Goal: Information Seeking & Learning: Learn about a topic

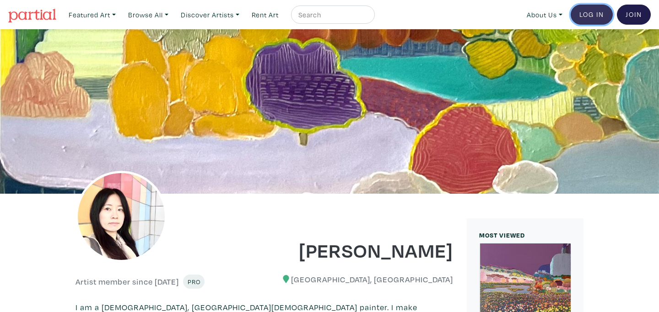
click at [581, 14] on link "Log In" at bounding box center [591, 15] width 42 height 20
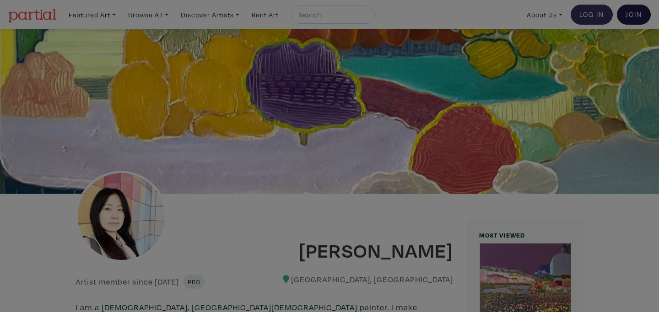
type input "susan.seaby@gmail.com"
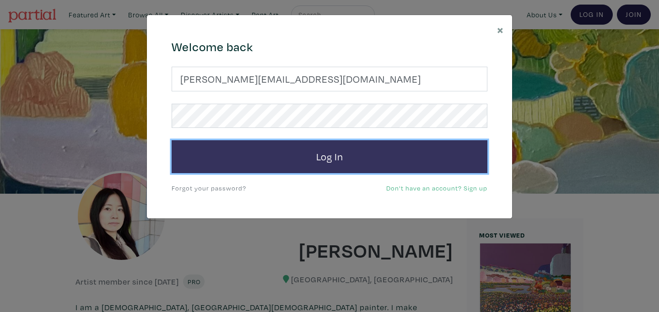
click at [321, 160] on button "Log In" at bounding box center [330, 156] width 316 height 33
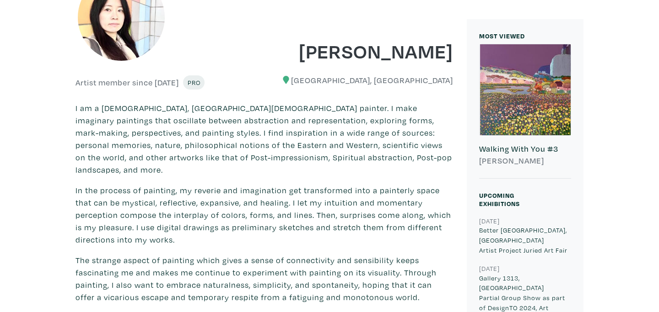
scroll to position [203, 0]
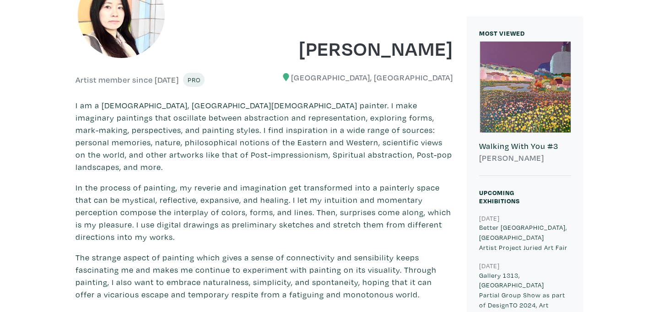
click at [507, 110] on div at bounding box center [524, 87] width 91 height 91
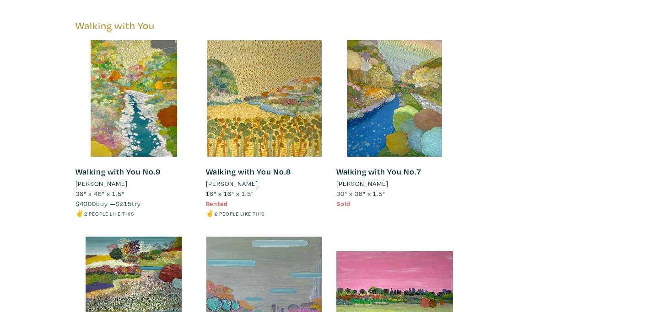
scroll to position [3118, 0]
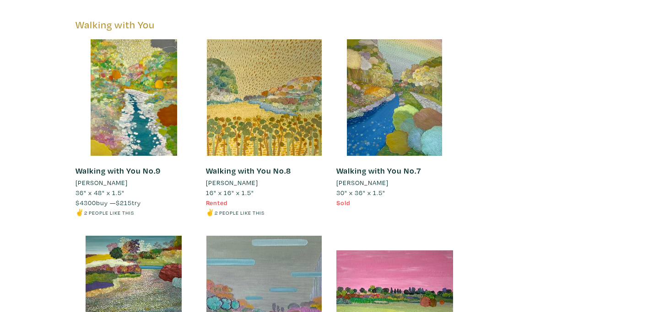
click at [244, 166] on link "Walking with You No.8" at bounding box center [248, 171] width 85 height 11
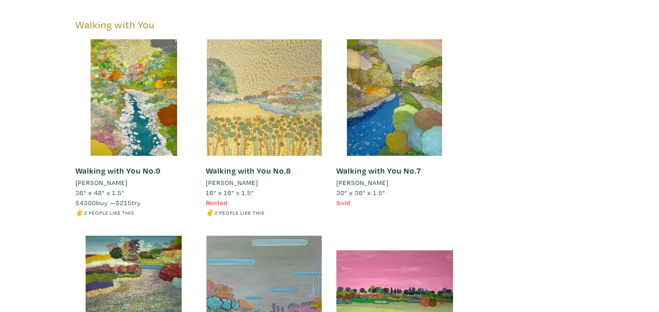
click at [253, 122] on div at bounding box center [264, 97] width 117 height 117
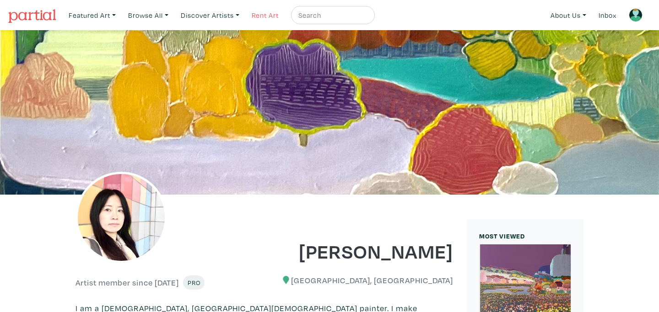
click at [269, 17] on link "Rent Art" at bounding box center [264, 15] width 35 height 19
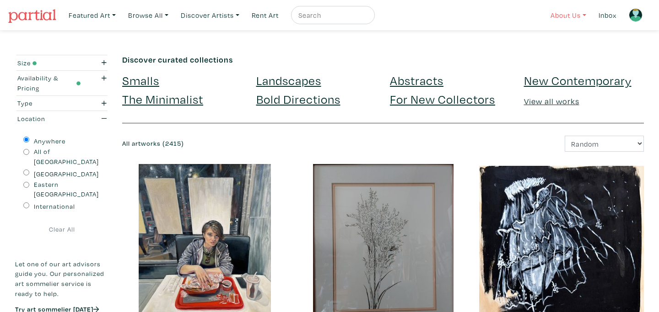
click at [573, 13] on link "About Us" at bounding box center [568, 15] width 44 height 19
click at [566, 50] on link "How It Works" at bounding box center [592, 53] width 75 height 8
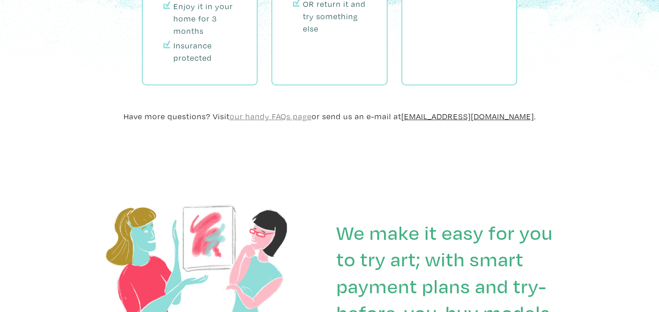
scroll to position [1117, 0]
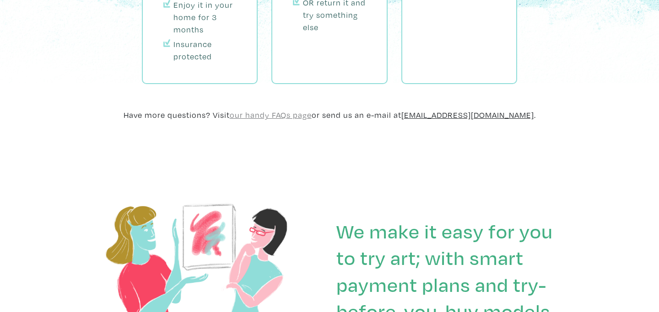
click at [276, 110] on u "our handy FAQs page" at bounding box center [271, 115] width 82 height 11
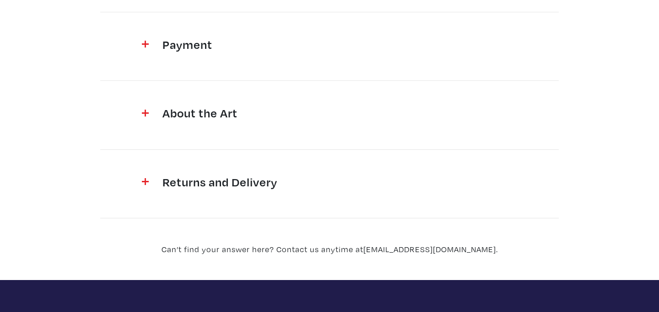
scroll to position [296, 0]
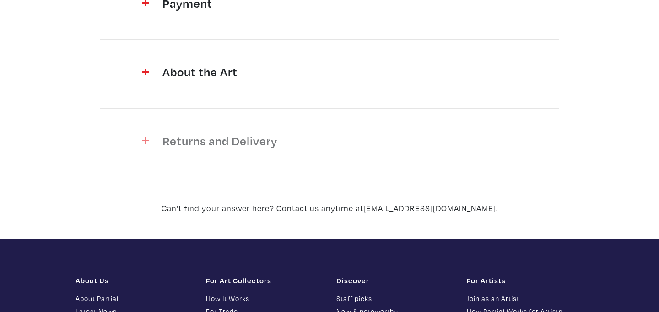
click at [248, 141] on h4 "Returns and Delivery" at bounding box center [329, 141] width 334 height 15
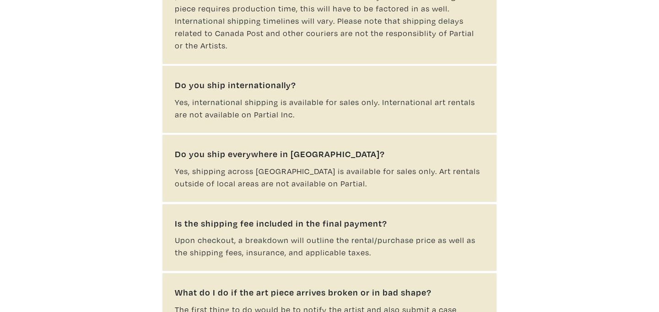
scroll to position [0, 0]
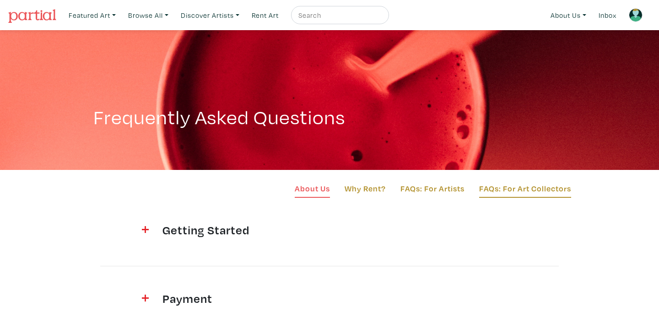
click at [325, 188] on link "About Us" at bounding box center [312, 191] width 35 height 16
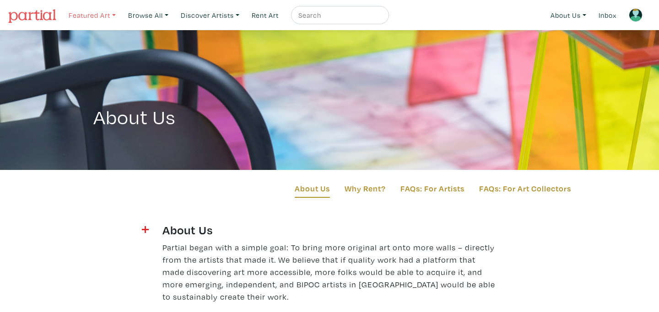
click at [103, 12] on link "Featured Art" at bounding box center [92, 15] width 55 height 19
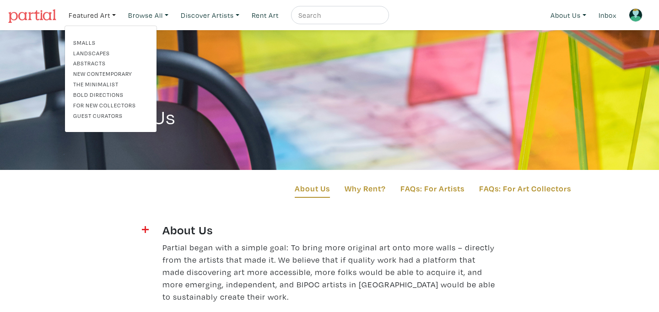
click at [95, 73] on link "New Contemporary" at bounding box center [110, 74] width 75 height 8
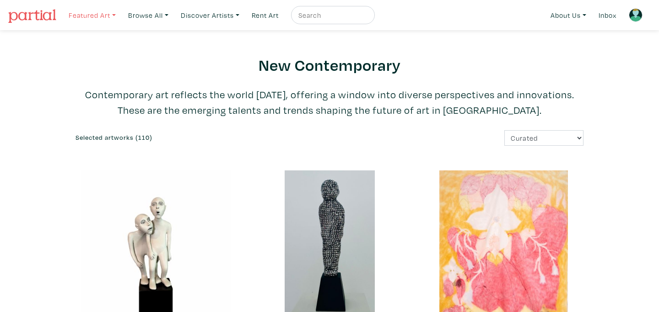
click at [98, 14] on link "Featured Art" at bounding box center [92, 15] width 55 height 19
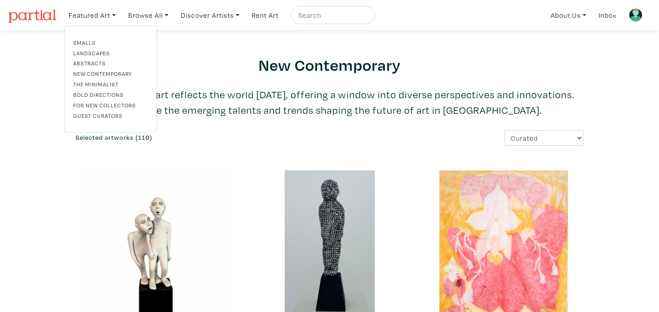
click at [105, 83] on link "The Minimalist" at bounding box center [110, 84] width 75 height 8
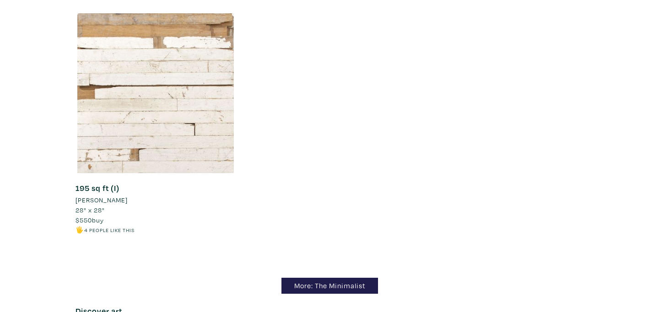
scroll to position [8091, 0]
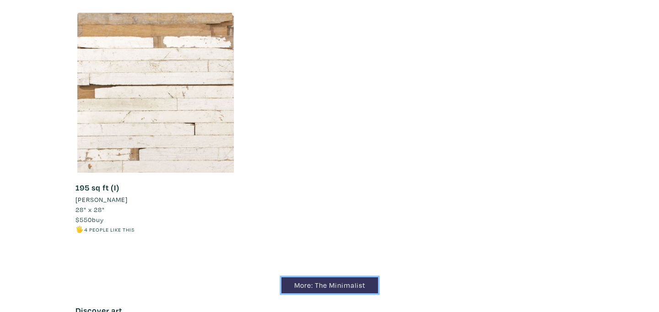
click at [317, 289] on link "More: The Minimalist" at bounding box center [329, 286] width 97 height 16
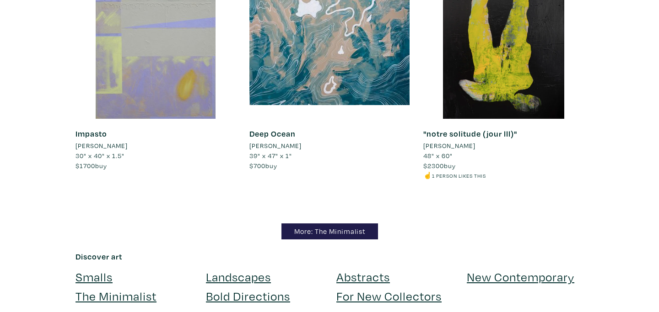
scroll to position [6296, 0]
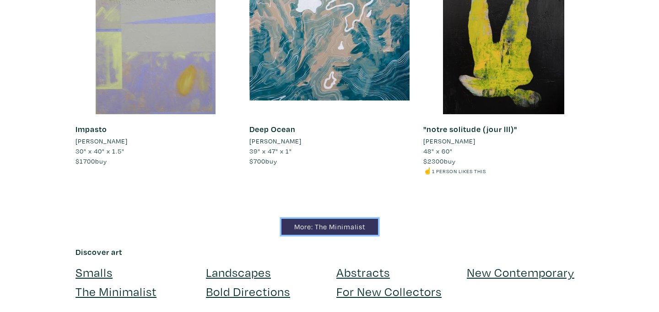
click at [312, 219] on link "More: The Minimalist" at bounding box center [329, 227] width 97 height 16
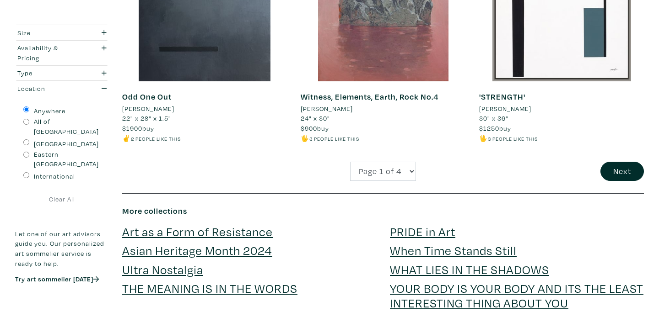
scroll to position [2003, 0]
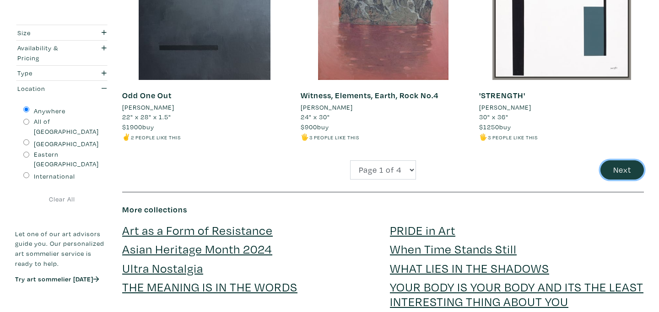
click at [614, 161] on button "Next" at bounding box center [621, 171] width 43 height 20
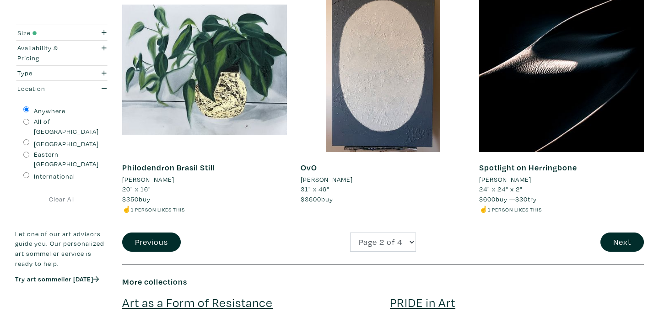
scroll to position [1893, 0]
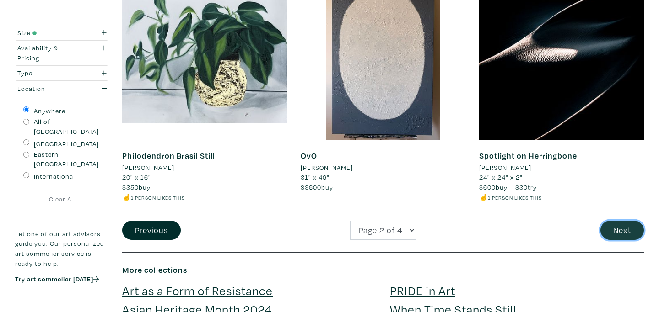
click at [613, 230] on button "Next" at bounding box center [621, 231] width 43 height 20
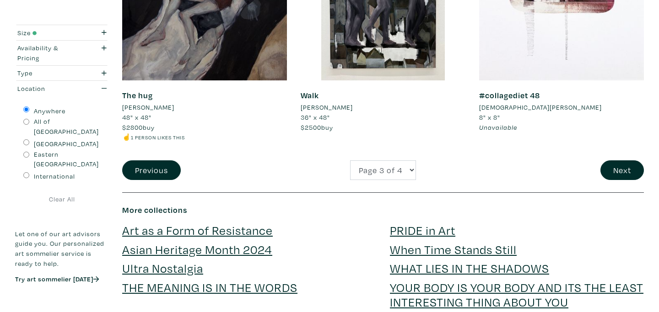
scroll to position [1968, 0]
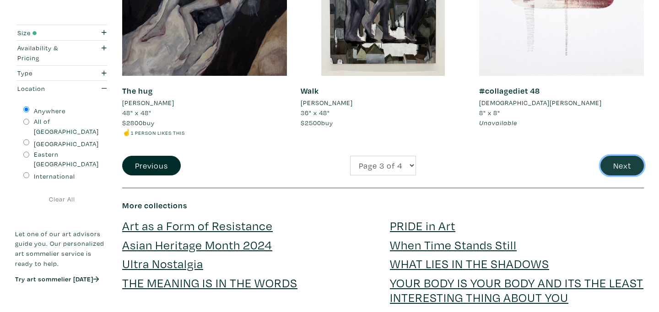
click at [626, 162] on button "Next" at bounding box center [621, 166] width 43 height 20
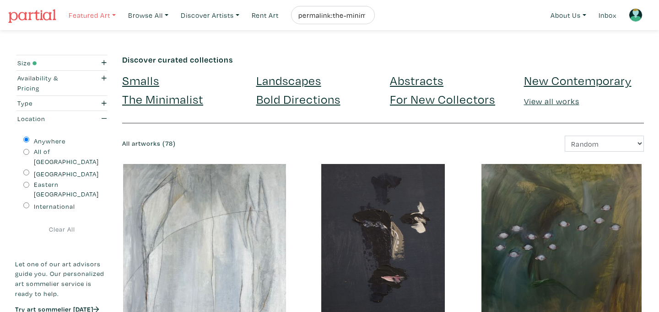
click at [96, 14] on link "Featured Art" at bounding box center [92, 15] width 55 height 19
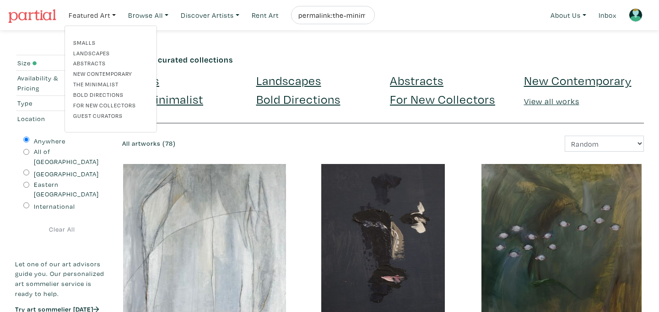
click at [103, 103] on link "For New Collectors" at bounding box center [110, 105] width 75 height 8
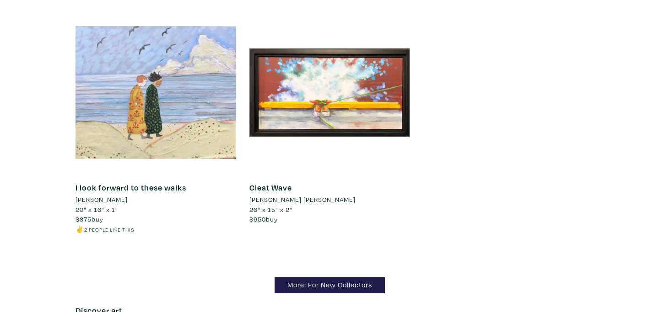
scroll to position [8331, 0]
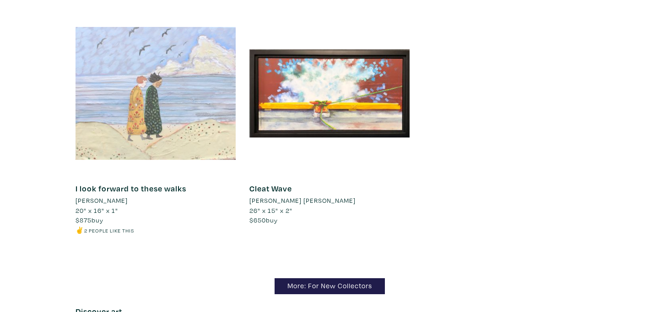
click at [145, 103] on div at bounding box center [155, 93] width 160 height 160
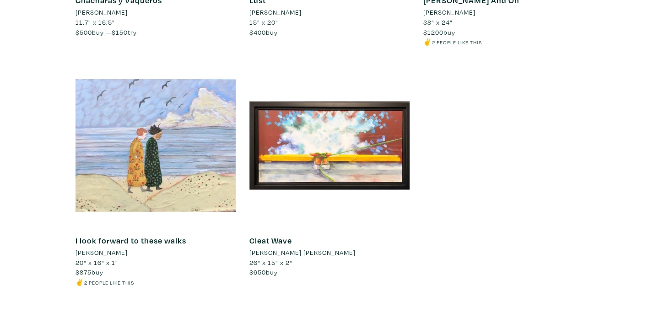
scroll to position [8287, 0]
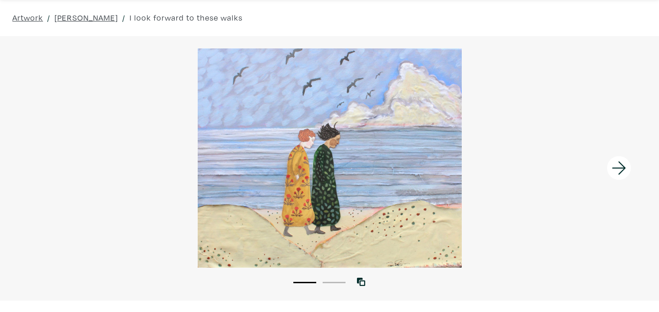
scroll to position [32, 0]
click at [618, 170] on icon at bounding box center [618, 168] width 31 height 25
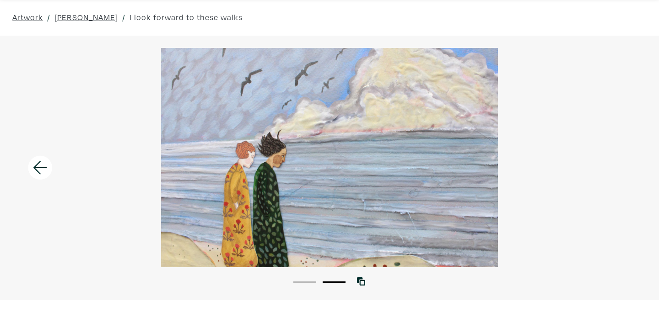
click at [618, 170] on div at bounding box center [329, 158] width 659 height 220
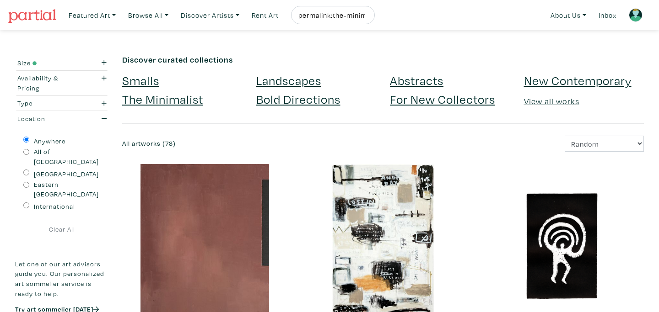
click at [35, 14] on img at bounding box center [32, 16] width 48 height 14
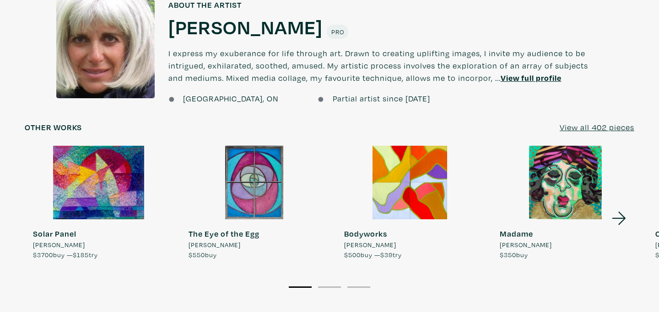
scroll to position [696, 0]
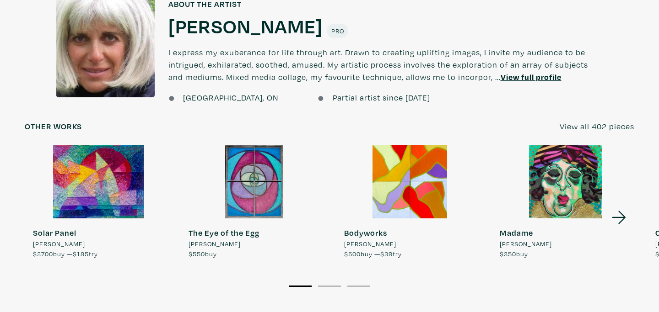
click at [621, 209] on icon at bounding box center [618, 217] width 31 height 25
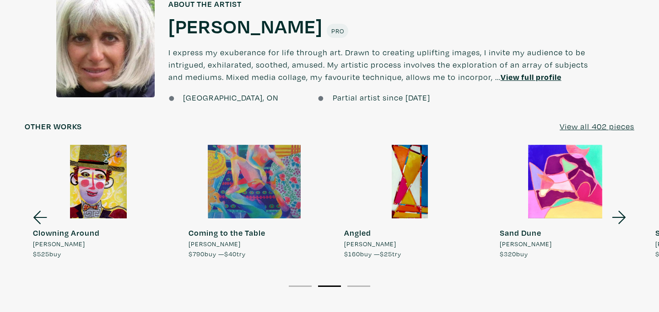
click at [620, 209] on icon at bounding box center [618, 217] width 31 height 25
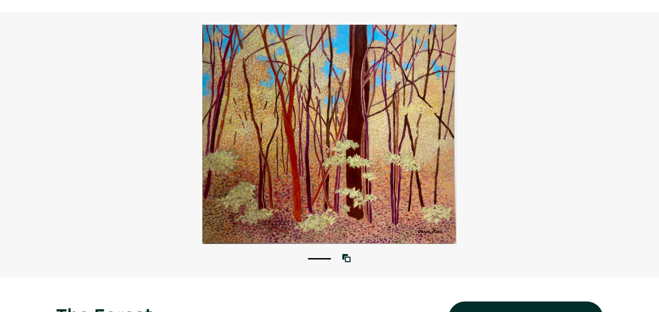
scroll to position [53, 0]
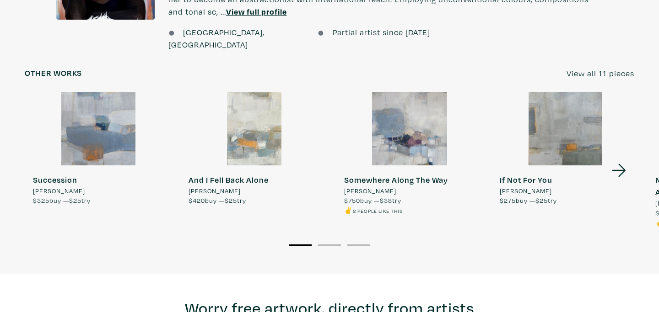
scroll to position [903, 0]
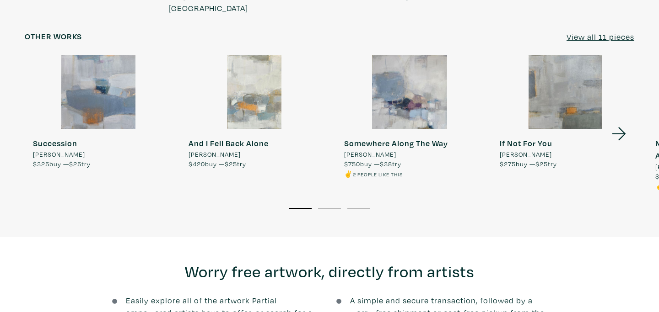
click at [624, 127] on icon at bounding box center [619, 133] width 14 height 13
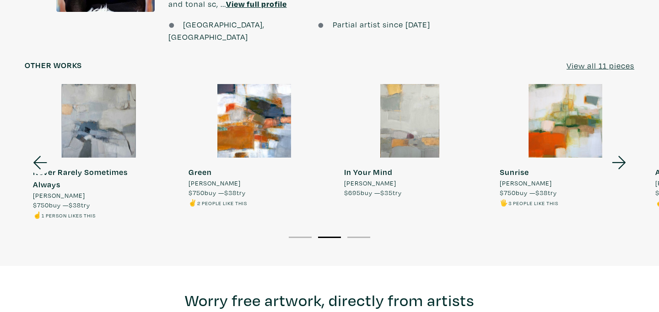
scroll to position [867, 0]
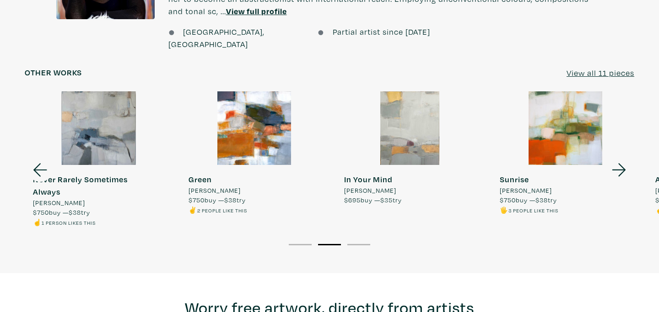
click at [369, 174] on strong "In Your Mind" at bounding box center [368, 179] width 48 height 11
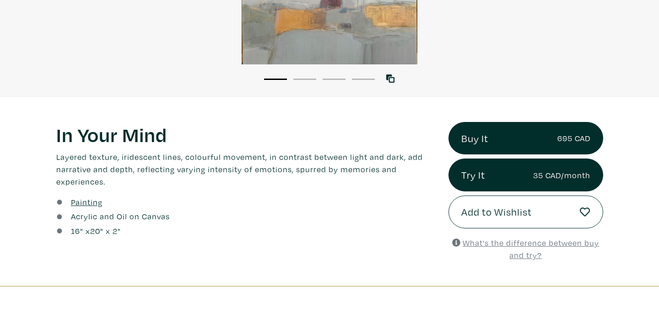
scroll to position [237, 0]
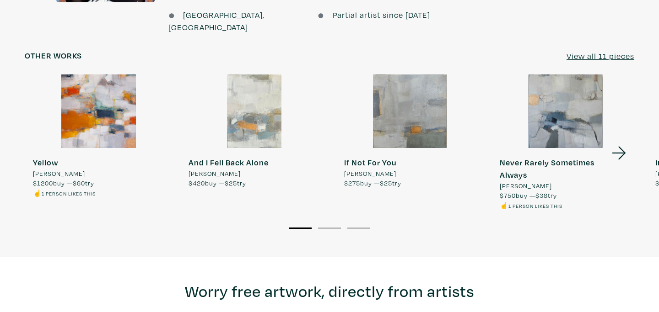
click at [609, 141] on icon at bounding box center [618, 153] width 31 height 25
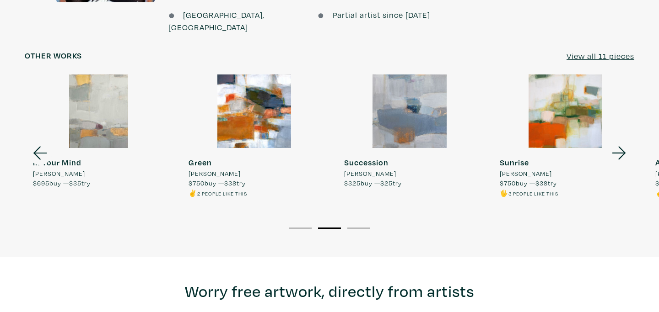
click at [609, 141] on icon at bounding box center [618, 153] width 31 height 25
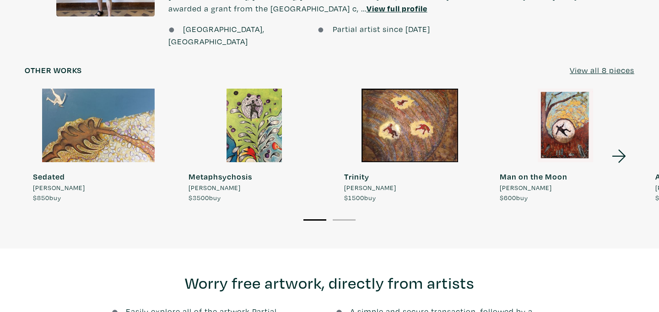
scroll to position [770, 0]
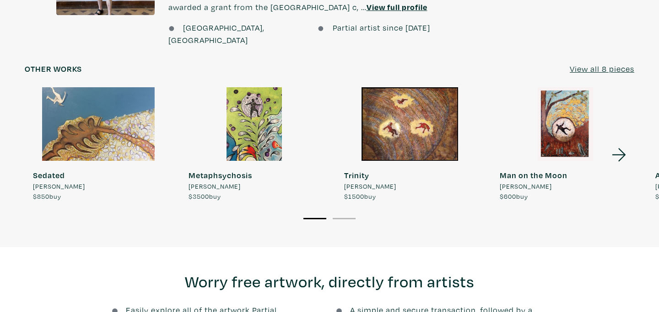
click at [622, 148] on icon at bounding box center [619, 154] width 14 height 13
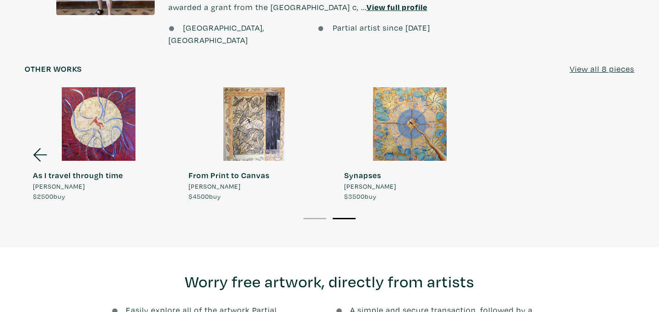
click at [43, 143] on icon at bounding box center [40, 155] width 31 height 25
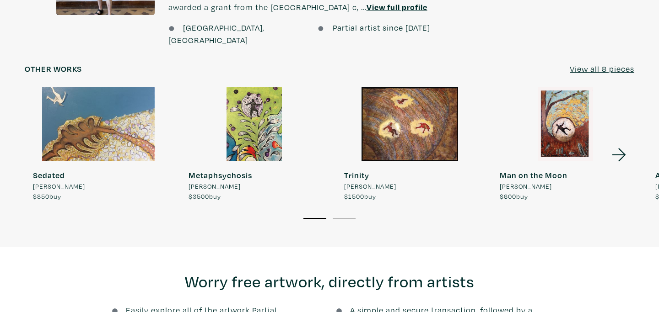
click at [43, 116] on div at bounding box center [98, 124] width 147 height 74
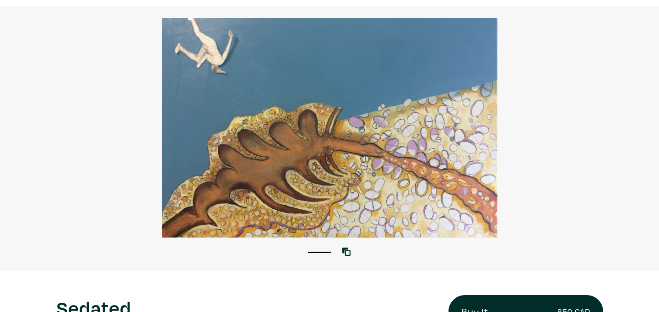
scroll to position [65, 0]
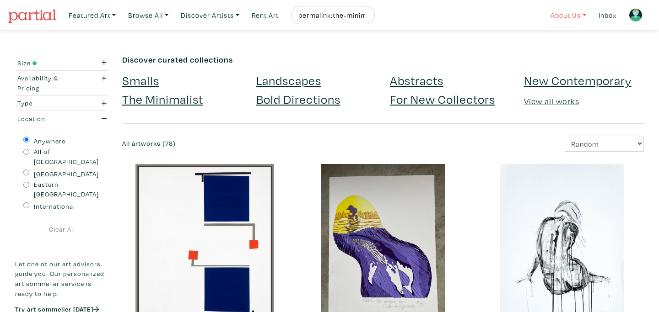
click at [567, 16] on link "About Us" at bounding box center [568, 15] width 44 height 19
click at [566, 42] on link "About Us" at bounding box center [592, 42] width 75 height 8
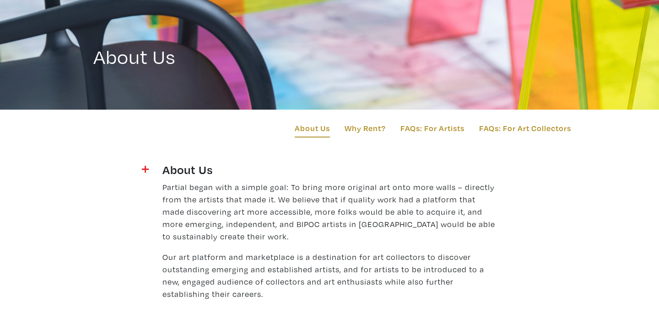
scroll to position [62, 0]
